Goal: Task Accomplishment & Management: Complete application form

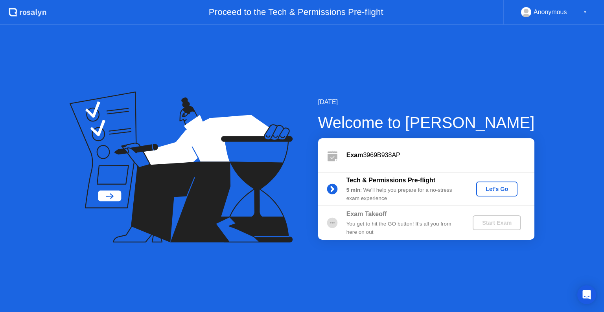
click at [490, 189] on div "Let's Go" at bounding box center [497, 189] width 35 height 6
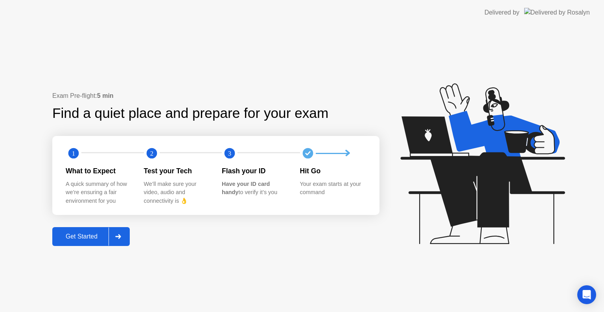
click at [90, 234] on div "Get Started" at bounding box center [82, 236] width 54 height 7
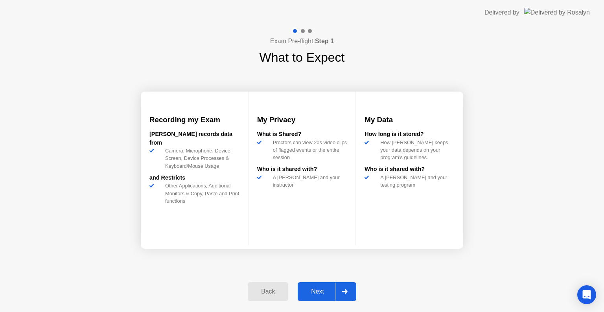
click at [317, 291] on div "Next" at bounding box center [317, 291] width 35 height 7
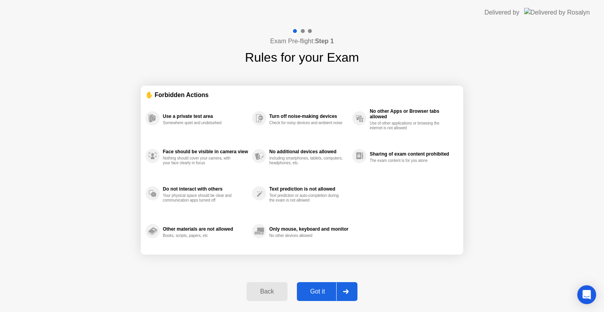
click at [317, 291] on div "Got it" at bounding box center [317, 291] width 37 height 7
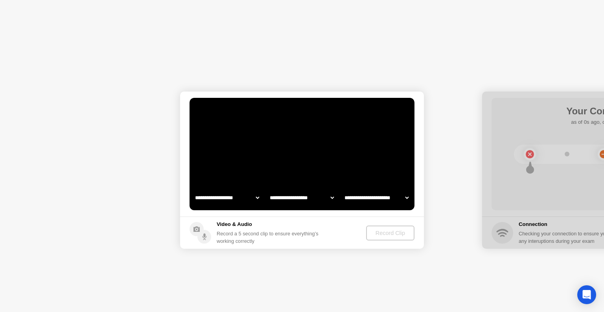
select select "**********"
select select "*******"
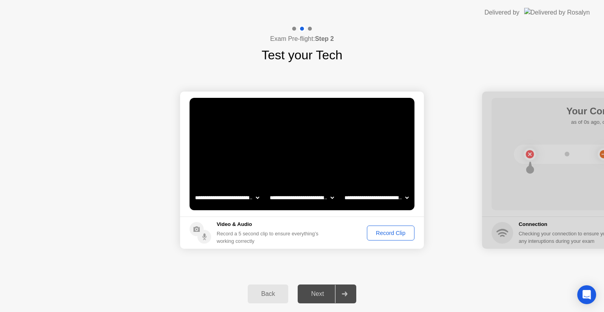
click at [404, 233] on div "Record Clip" at bounding box center [391, 233] width 42 height 6
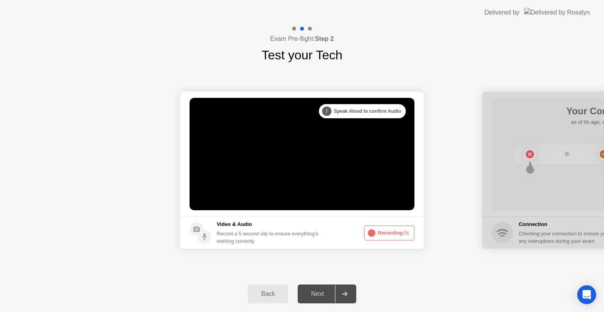
click at [391, 231] on button "Recording 0s" at bounding box center [389, 233] width 50 height 15
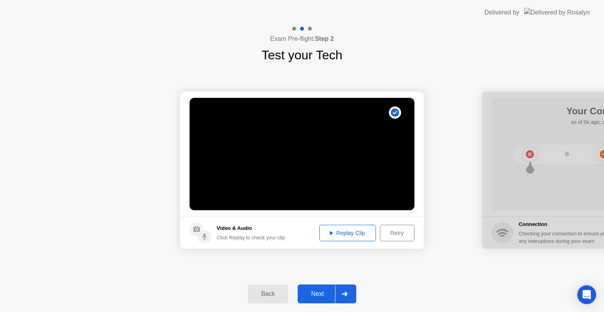
click at [341, 234] on div "Replay Clip" at bounding box center [347, 233] width 51 height 6
click at [394, 234] on div "Retry" at bounding box center [397, 233] width 29 height 6
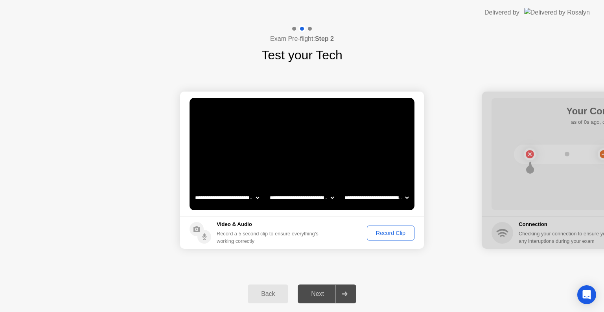
click at [322, 293] on div "Next" at bounding box center [317, 294] width 35 height 7
click at [378, 232] on div "Record Clip" at bounding box center [391, 233] width 42 height 6
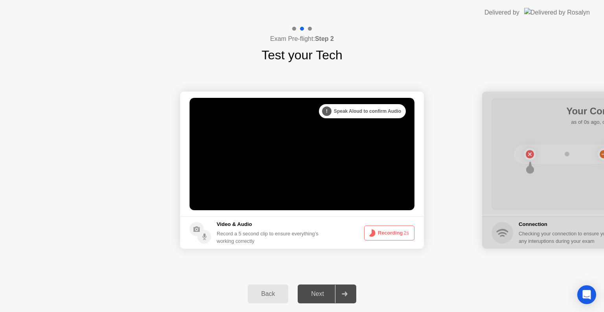
click at [379, 232] on button "Recording 2s" at bounding box center [389, 233] width 50 height 15
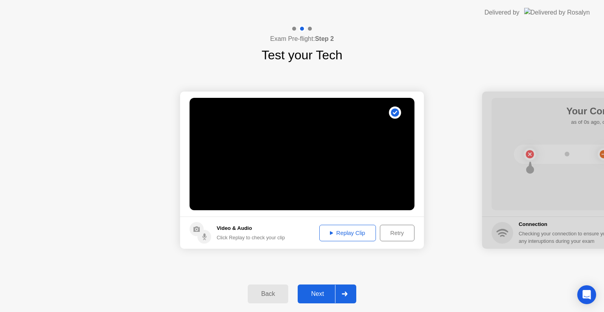
click at [316, 293] on div "Next" at bounding box center [317, 294] width 35 height 7
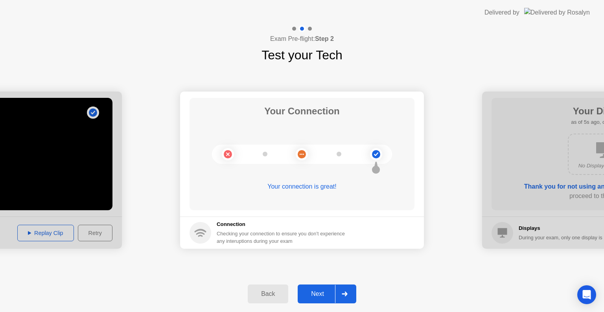
click at [323, 298] on div "Next" at bounding box center [317, 294] width 35 height 7
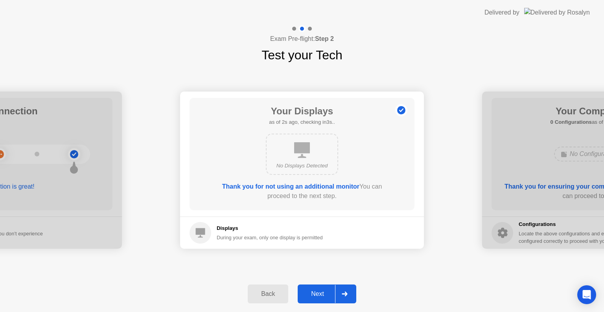
click at [323, 295] on div "Next" at bounding box center [317, 294] width 35 height 7
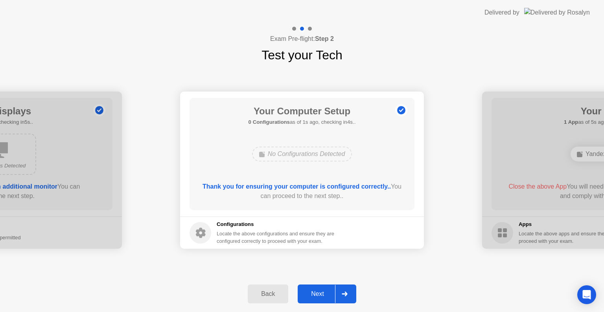
click at [259, 295] on div "Back" at bounding box center [268, 294] width 36 height 7
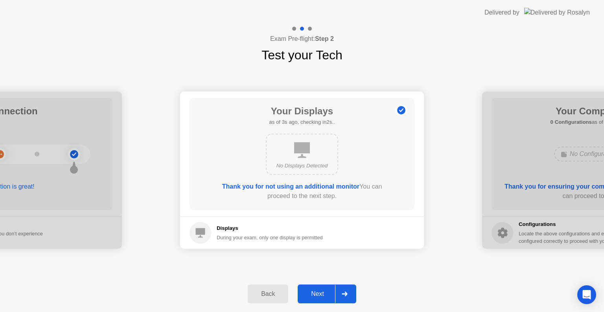
click at [320, 294] on div "Next" at bounding box center [317, 294] width 35 height 7
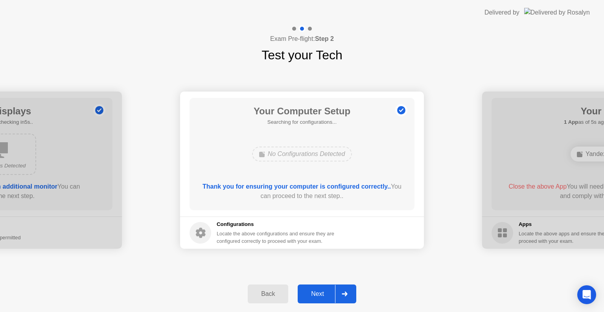
click at [320, 291] on div "Next" at bounding box center [317, 294] width 35 height 7
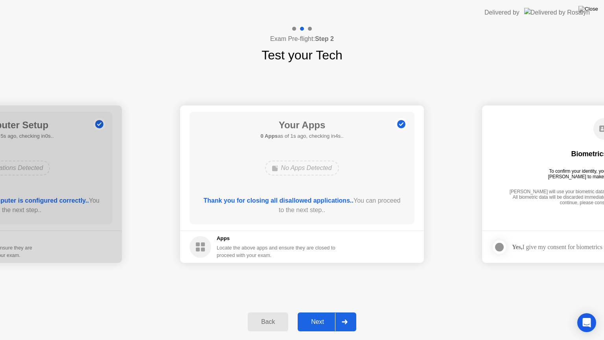
click at [316, 312] on div "Next" at bounding box center [317, 321] width 35 height 7
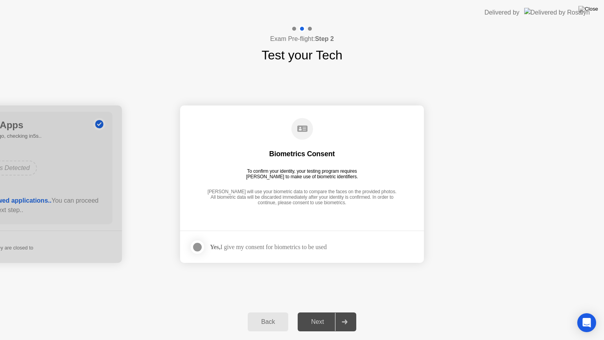
click at [197, 247] on div at bounding box center [197, 246] width 9 height 9
click at [317, 312] on div "Next" at bounding box center [317, 321] width 35 height 7
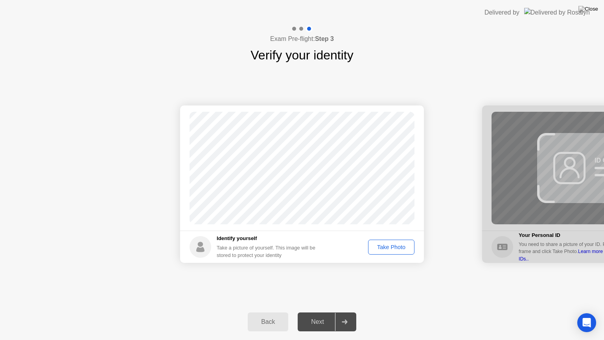
click at [384, 245] on div "Take Photo" at bounding box center [391, 247] width 41 height 6
click at [316, 312] on div "Next" at bounding box center [317, 321] width 35 height 7
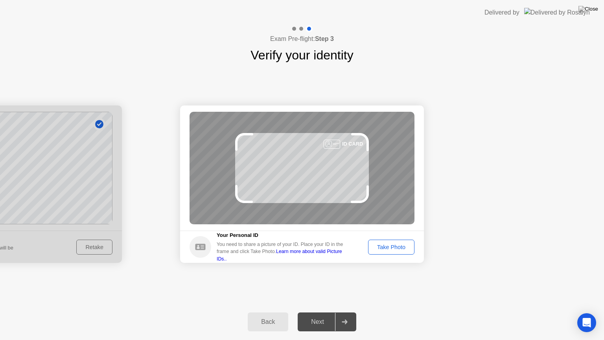
click at [393, 241] on button "Take Photo" at bounding box center [391, 247] width 46 height 15
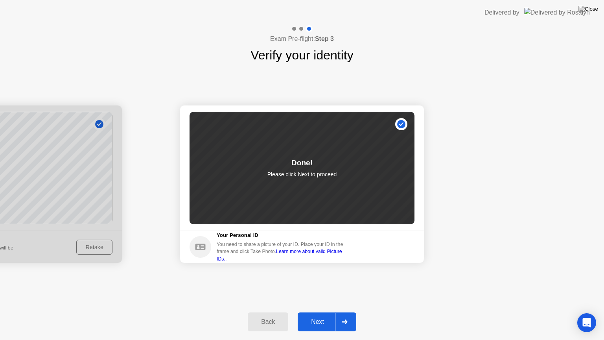
click at [319, 312] on div "Next" at bounding box center [317, 321] width 35 height 7
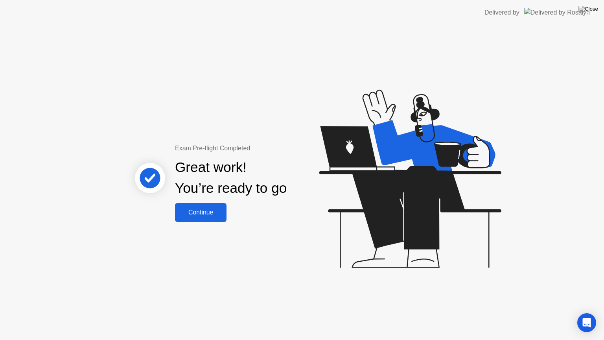
click at [214, 213] on div "Continue" at bounding box center [200, 212] width 47 height 7
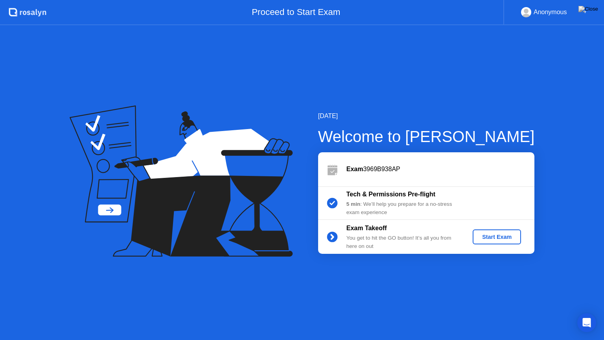
click at [485, 240] on div "Start Exam" at bounding box center [497, 237] width 42 height 6
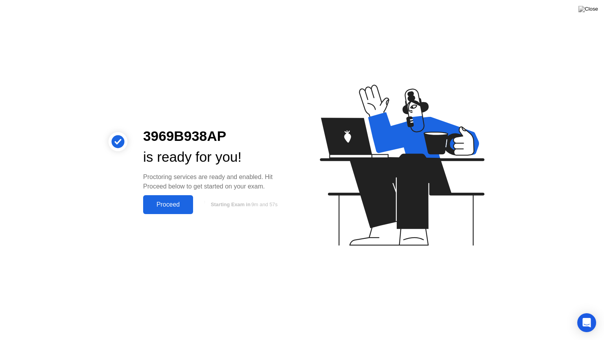
click at [158, 204] on div "Proceed" at bounding box center [168, 204] width 45 height 7
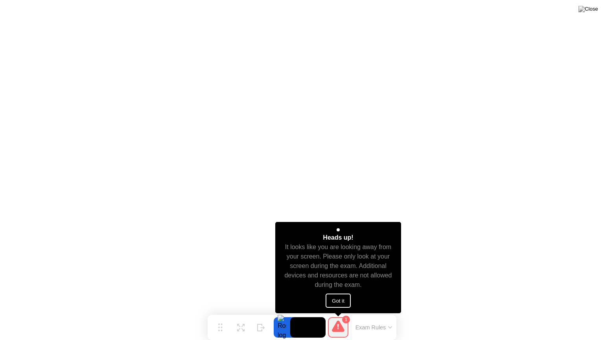
click at [337, 298] on button "Got it" at bounding box center [338, 300] width 25 height 14
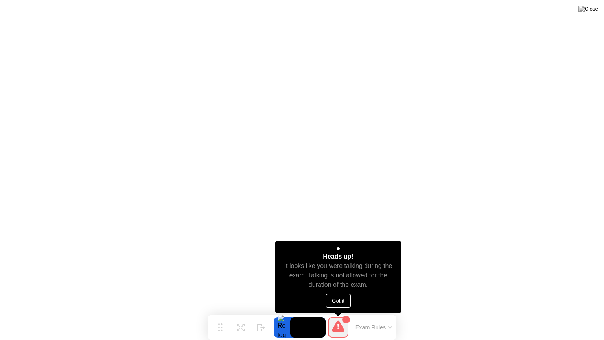
click at [332, 300] on button "Got it" at bounding box center [338, 300] width 25 height 14
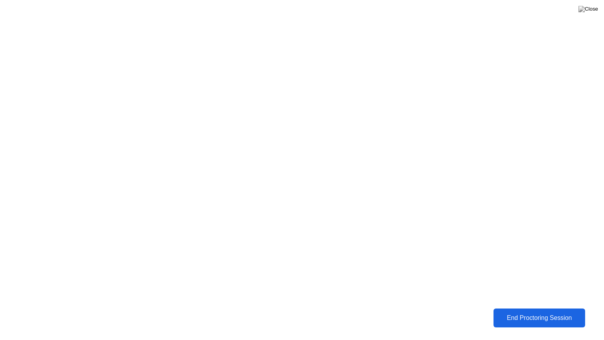
click at [524, 312] on div "End Proctoring Session" at bounding box center [539, 317] width 87 height 7
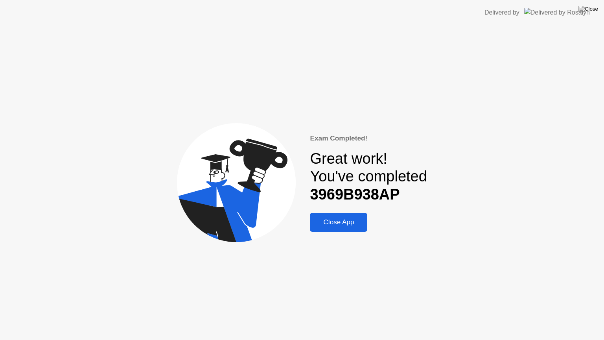
click at [334, 223] on div "Close App" at bounding box center [338, 222] width 53 height 8
